Goal: Information Seeking & Learning: Check status

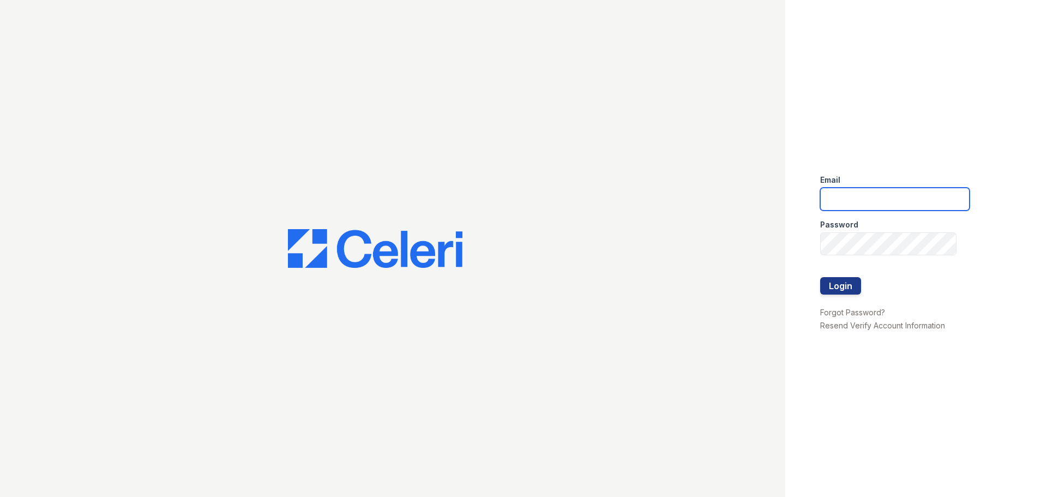
click at [838, 202] on input "email" at bounding box center [894, 199] width 149 height 23
type input "renewedwardsvillecherryhills@trinity-pm.com"
click at [851, 285] on button "Login" at bounding box center [840, 285] width 41 height 17
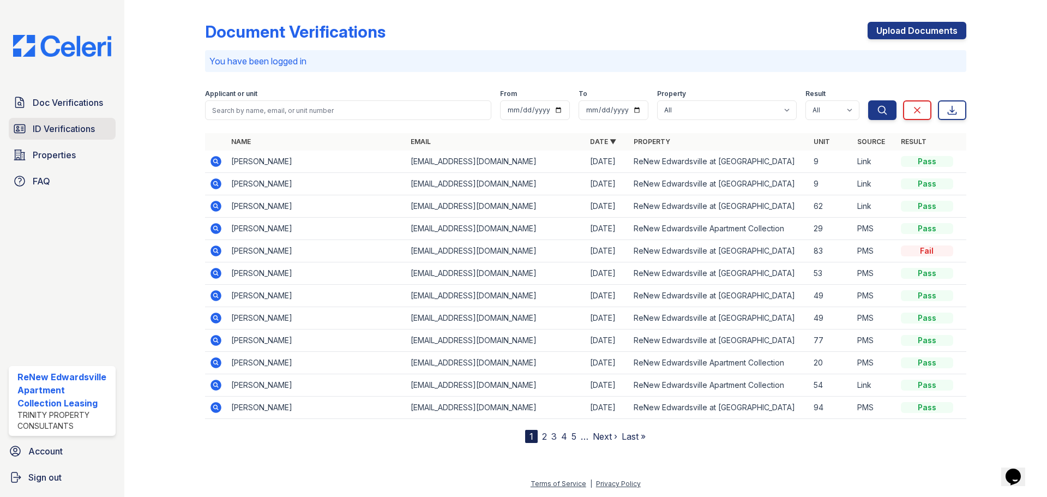
click at [39, 138] on link "ID Verifications" at bounding box center [62, 129] width 107 height 22
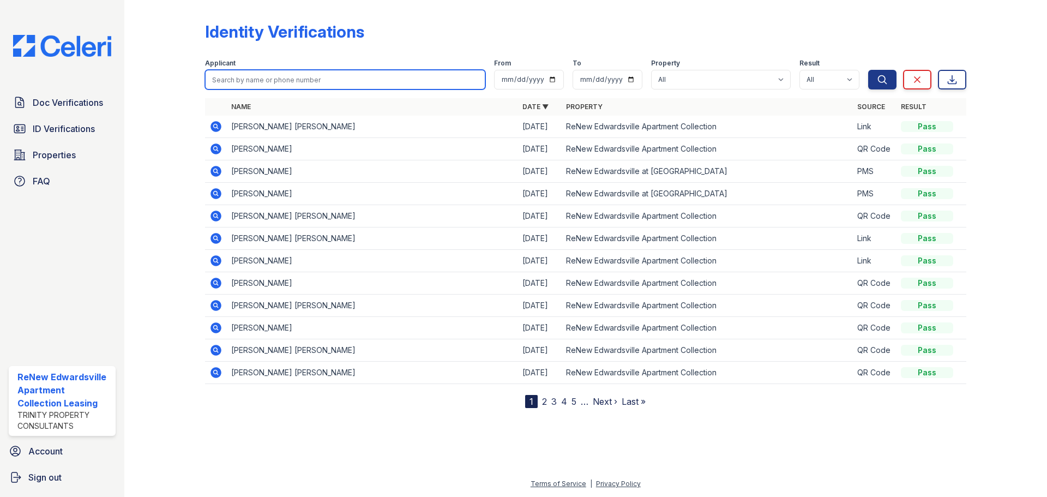
click at [264, 78] on input "search" at bounding box center [345, 80] width 280 height 20
type input "sipes"
click at [868, 70] on button "Search" at bounding box center [882, 80] width 28 height 20
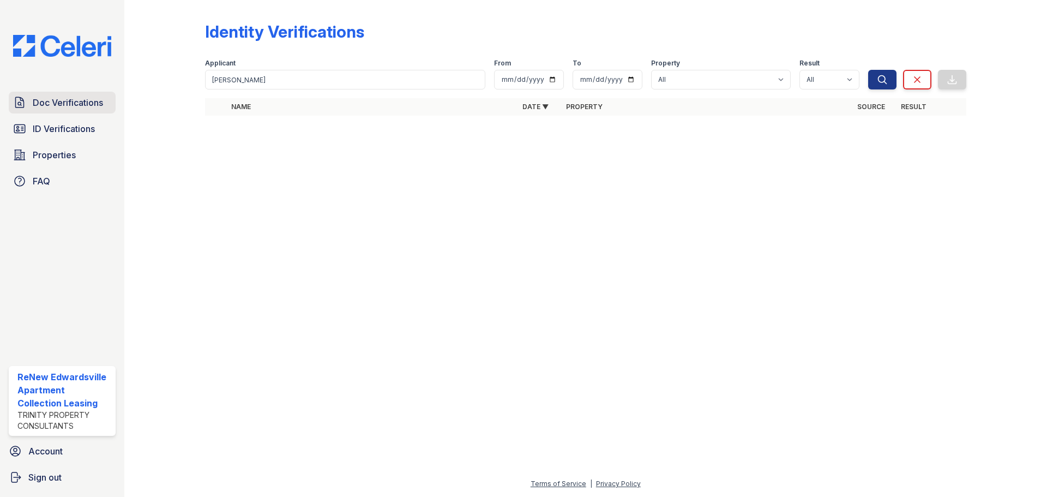
click at [54, 102] on span "Doc Verifications" at bounding box center [68, 102] width 70 height 13
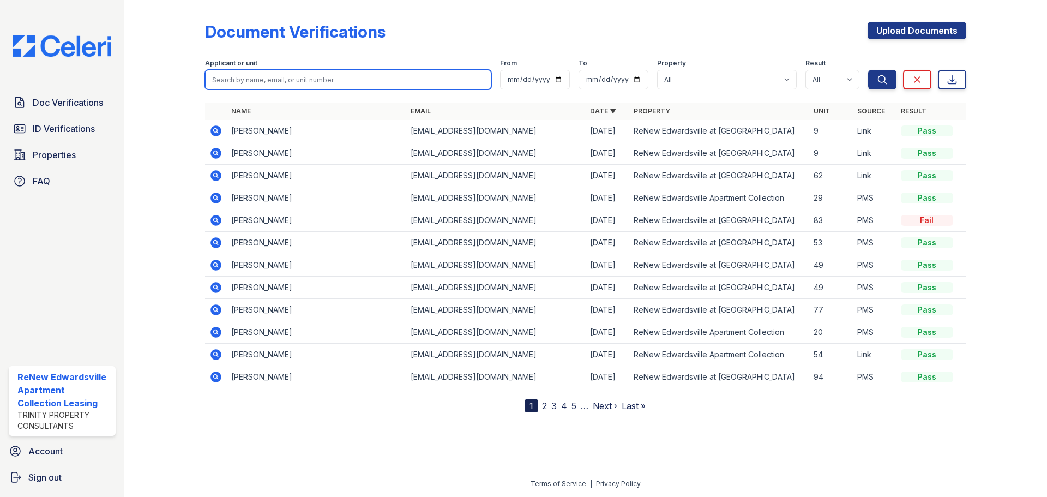
click at [297, 84] on input "search" at bounding box center [348, 80] width 286 height 20
type input "sipes"
click at [868, 70] on button "Search" at bounding box center [882, 80] width 28 height 20
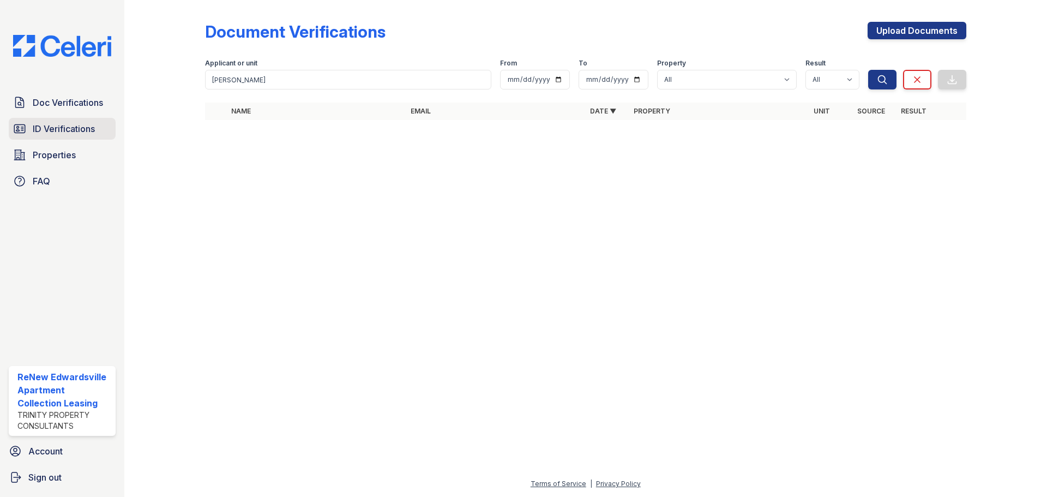
click at [63, 124] on span "ID Verifications" at bounding box center [64, 128] width 62 height 13
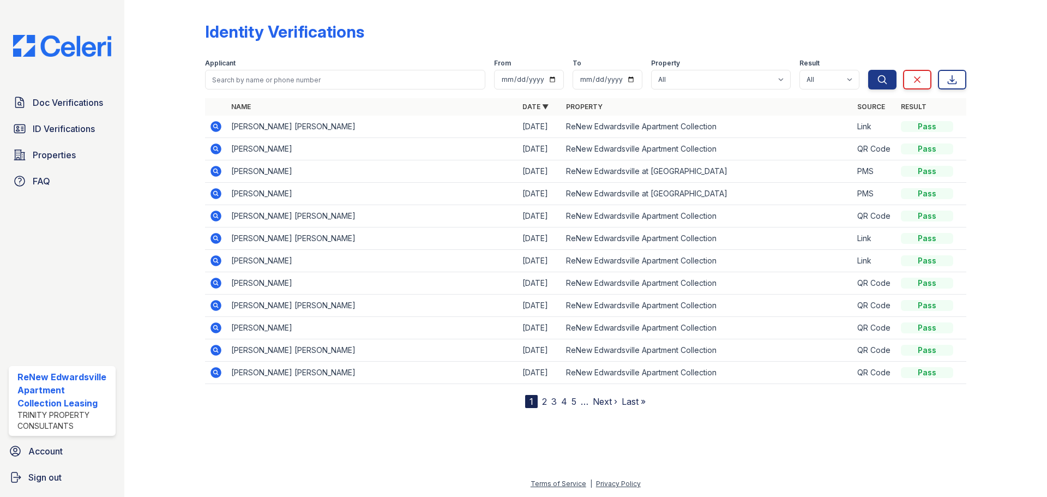
click at [68, 165] on link "Properties" at bounding box center [62, 155] width 107 height 22
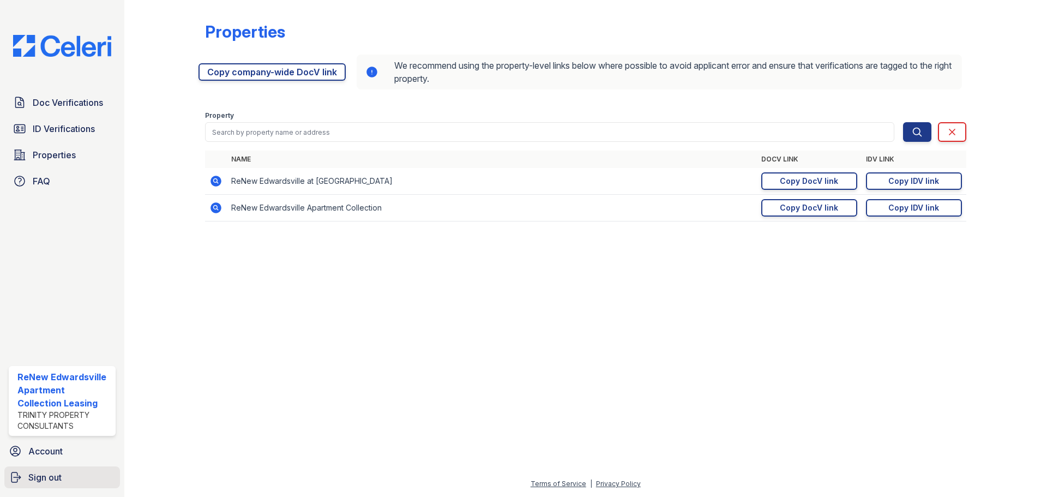
click at [63, 473] on link "Sign out" at bounding box center [62, 477] width 116 height 22
click at [47, 482] on span "Sign out" at bounding box center [44, 477] width 33 height 13
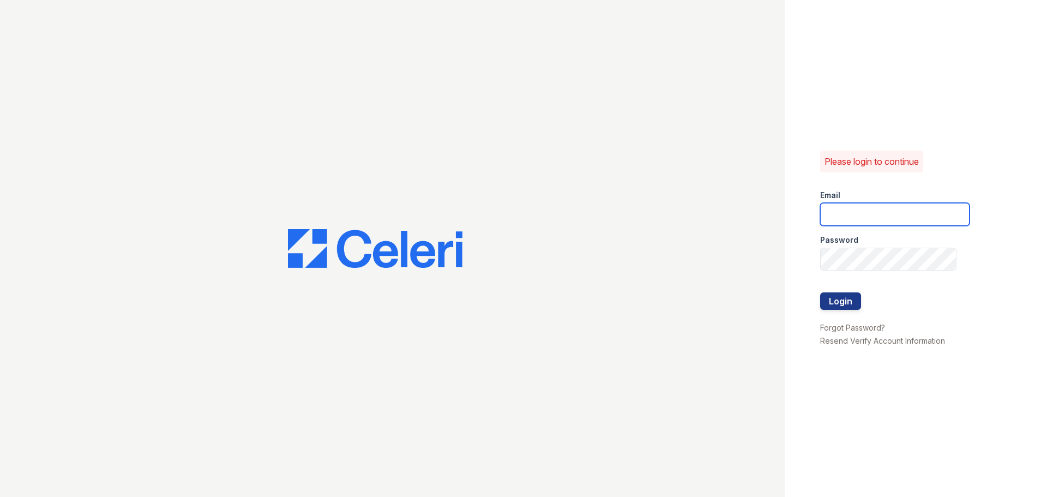
click at [851, 214] on input "email" at bounding box center [894, 214] width 149 height 23
type input "renewedwardsvillespyglass@trinity-pm.com"
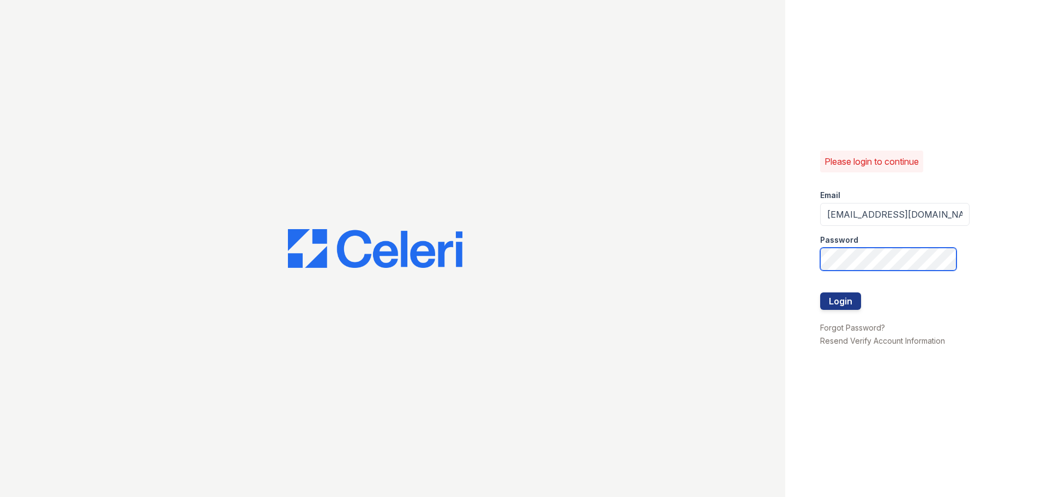
click at [820, 292] on button "Login" at bounding box center [840, 300] width 41 height 17
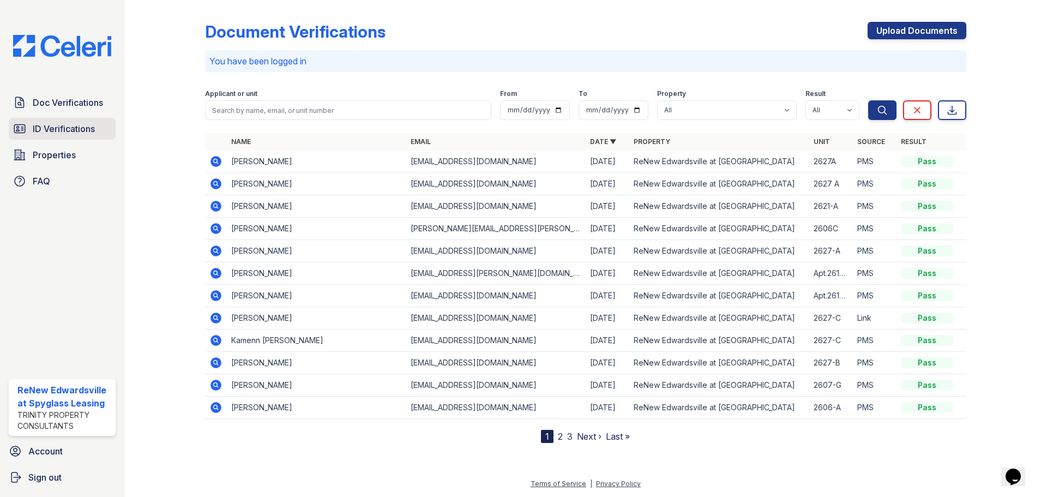
click at [81, 134] on span "ID Verifications" at bounding box center [64, 128] width 62 height 13
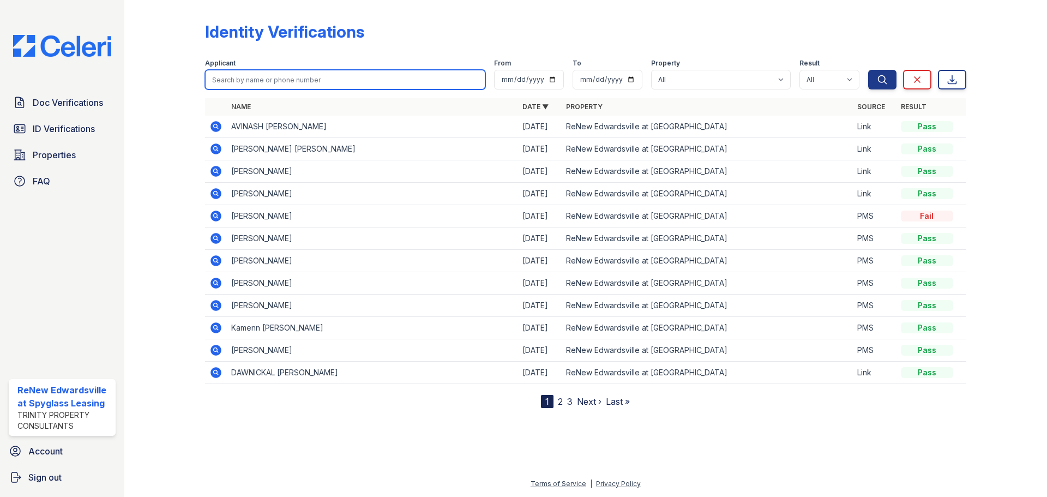
click at [274, 85] on input "search" at bounding box center [345, 80] width 280 height 20
type input "sipes"
click at [868, 70] on button "Search" at bounding box center [882, 80] width 28 height 20
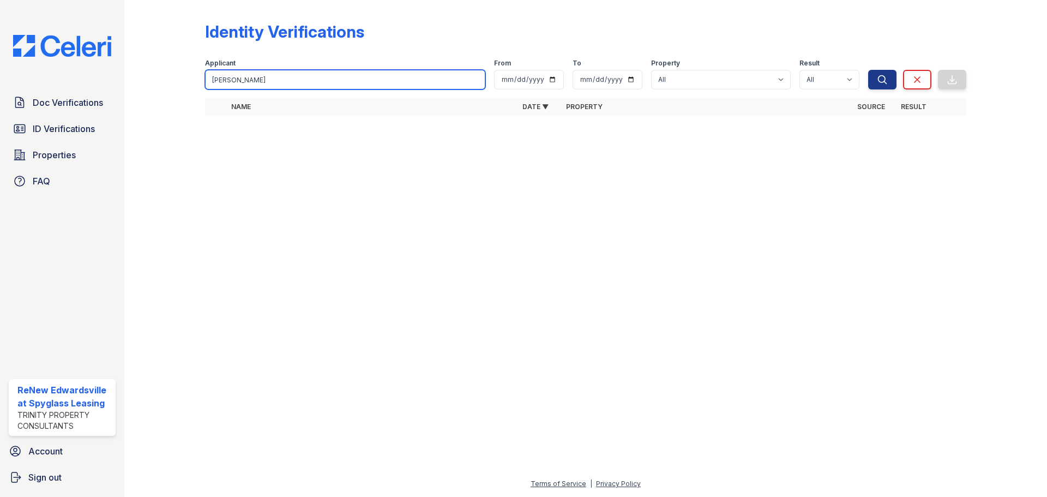
click at [274, 84] on input "sipes" at bounding box center [345, 80] width 280 height 20
click at [85, 99] on span "Doc Verifications" at bounding box center [68, 102] width 70 height 13
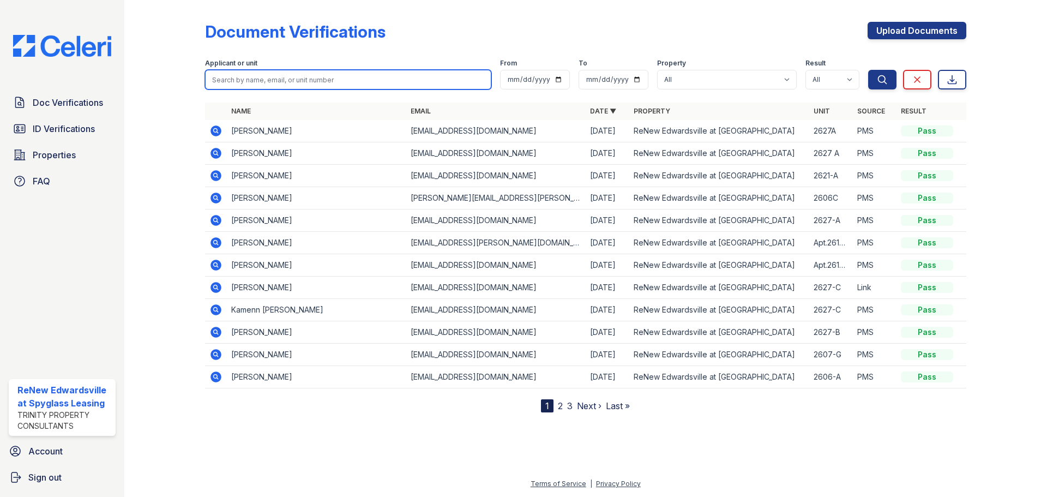
click at [314, 79] on input "search" at bounding box center [348, 80] width 286 height 20
type input "sipes"
click at [868, 70] on button "Search" at bounding box center [882, 80] width 28 height 20
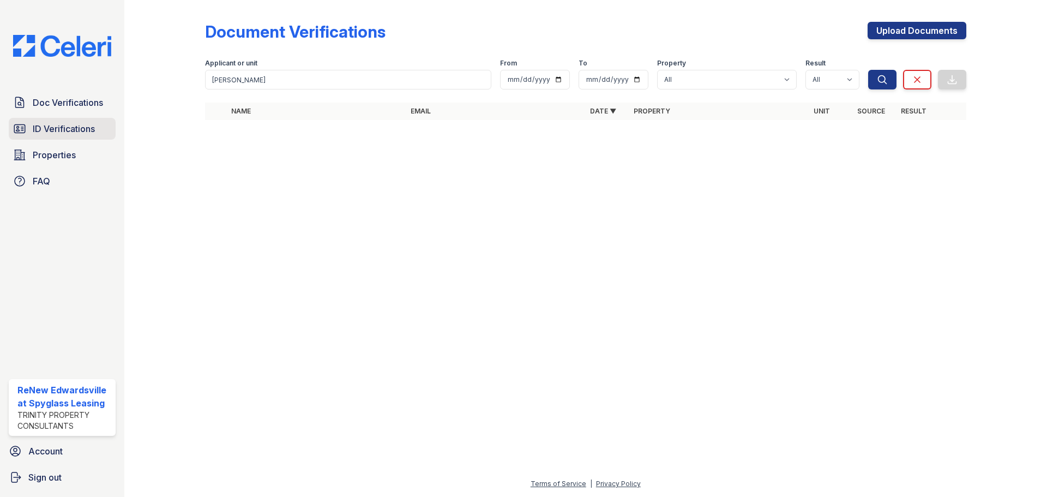
click at [74, 128] on span "ID Verifications" at bounding box center [64, 128] width 62 height 13
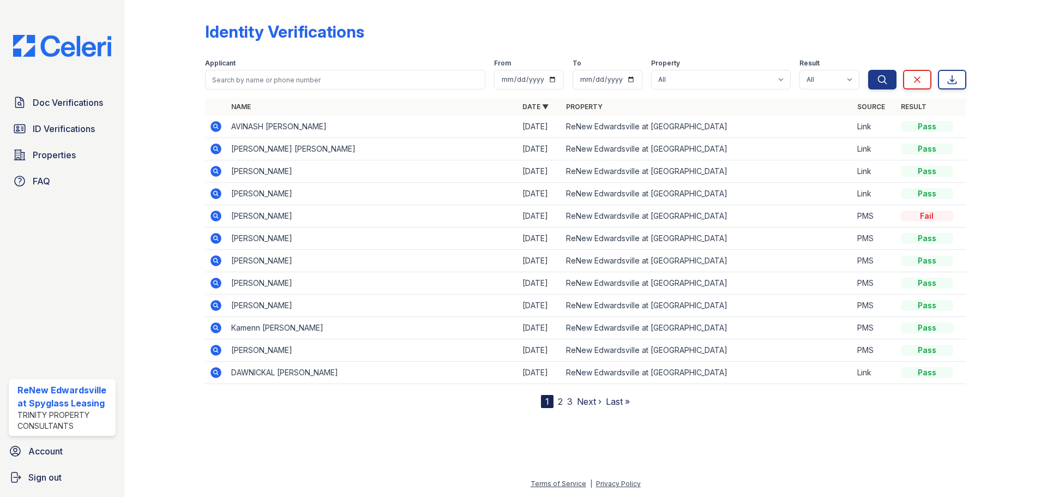
click at [68, 157] on span "Properties" at bounding box center [54, 154] width 43 height 13
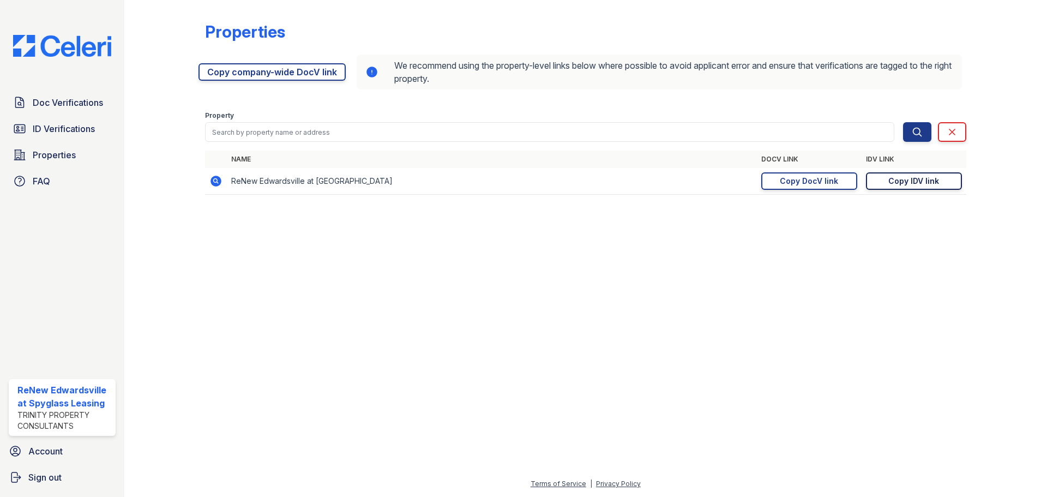
click at [917, 180] on div "Copy IDV link" at bounding box center [913, 181] width 51 height 11
click at [81, 133] on span "ID Verifications" at bounding box center [64, 128] width 62 height 13
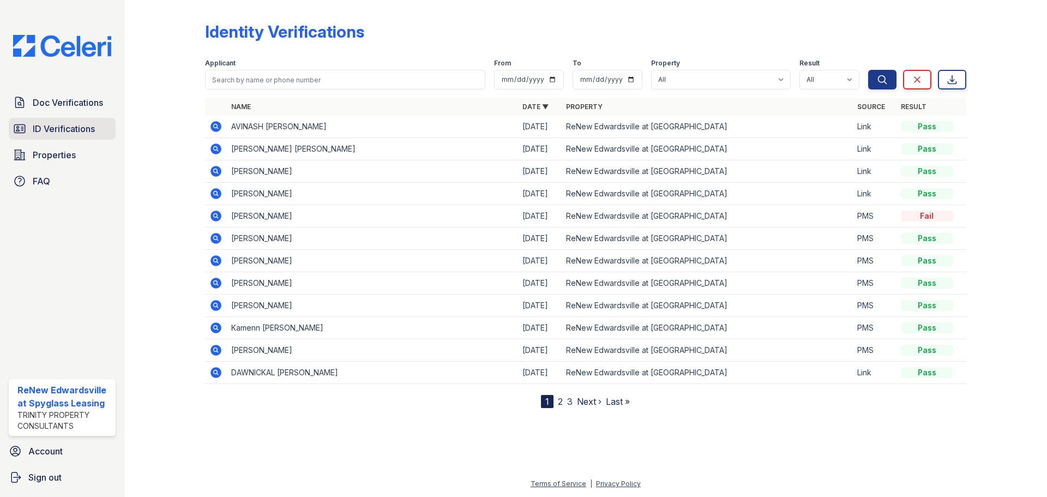
click at [68, 137] on link "ID Verifications" at bounding box center [62, 129] width 107 height 22
click at [216, 125] on icon at bounding box center [215, 125] width 3 height 3
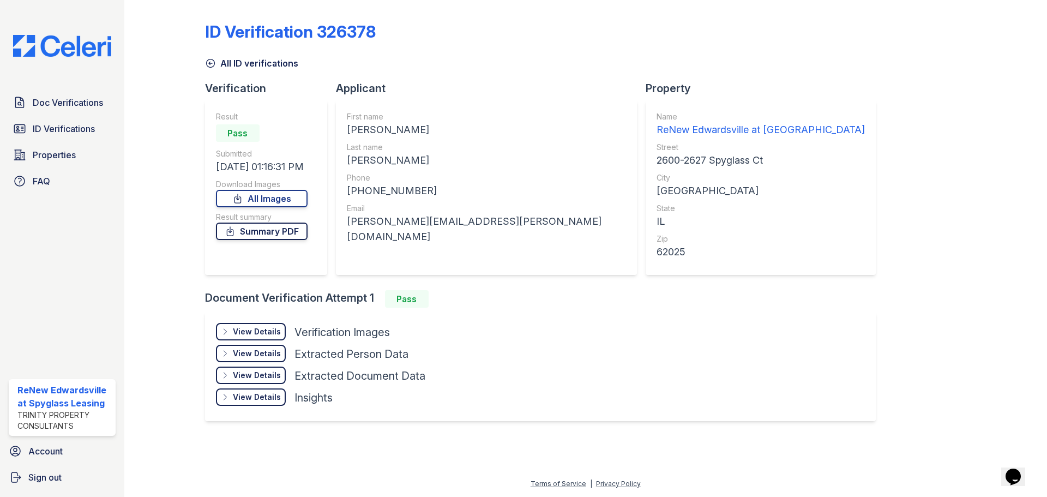
click at [280, 232] on link "Summary PDF" at bounding box center [262, 230] width 92 height 17
